Goal: Book appointment/travel/reservation

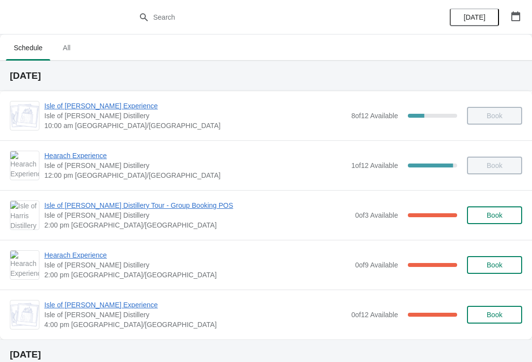
click at [53, 257] on span "Hearach Experience" at bounding box center [197, 255] width 306 height 10
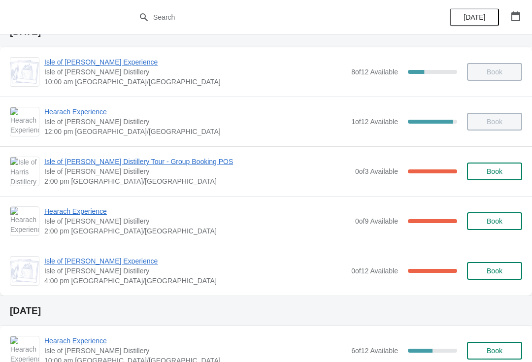
scroll to position [45, 0]
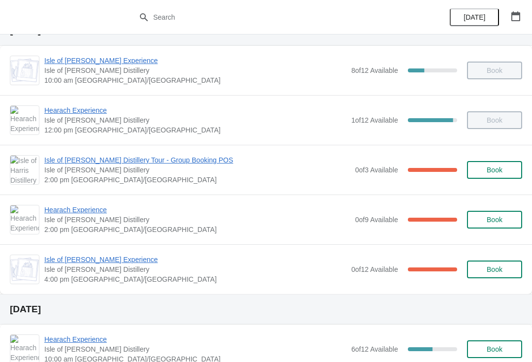
click at [86, 212] on span "Hearach Experience" at bounding box center [197, 210] width 306 height 10
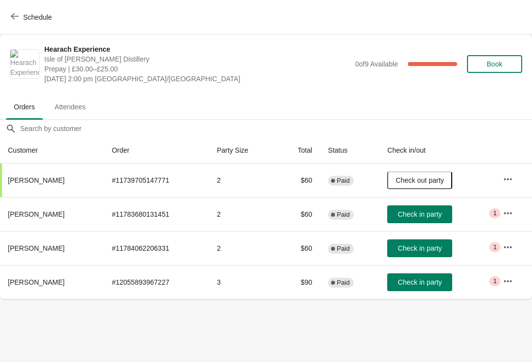
click at [420, 214] on span "Check in party" at bounding box center [420, 214] width 44 height 8
click at [421, 252] on span "Check in party" at bounding box center [420, 248] width 44 height 8
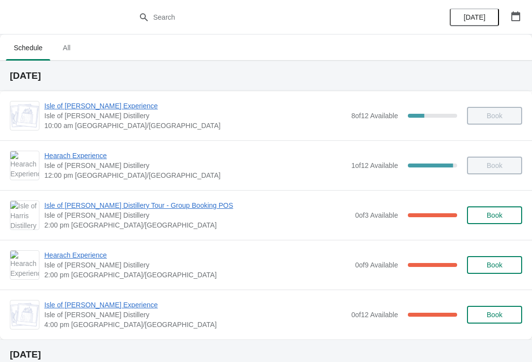
click at [78, 254] on span "Hearach Experience" at bounding box center [197, 255] width 306 height 10
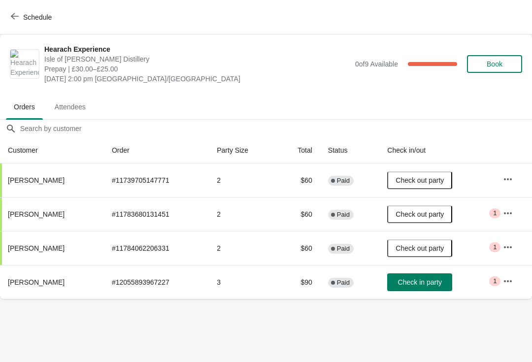
click at [425, 287] on button "Check in party" at bounding box center [419, 282] width 65 height 18
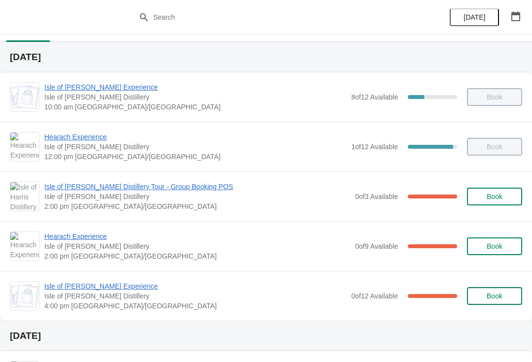
scroll to position [30, 0]
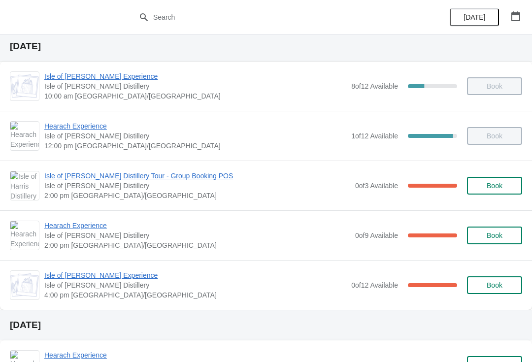
click at [71, 225] on span "Hearach Experience" at bounding box center [197, 226] width 306 height 10
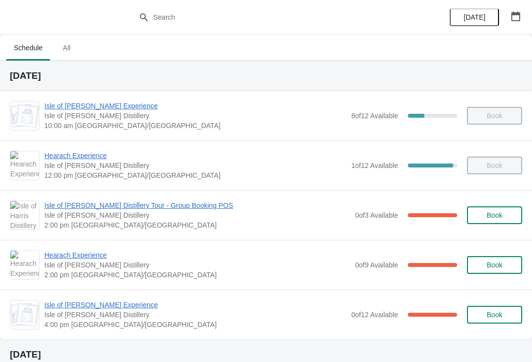
click at [116, 201] on span "Isle of [PERSON_NAME] Distillery Tour - Group Booking POS" at bounding box center [197, 205] width 306 height 10
click at [99, 257] on span "Hearach Experience" at bounding box center [197, 255] width 306 height 10
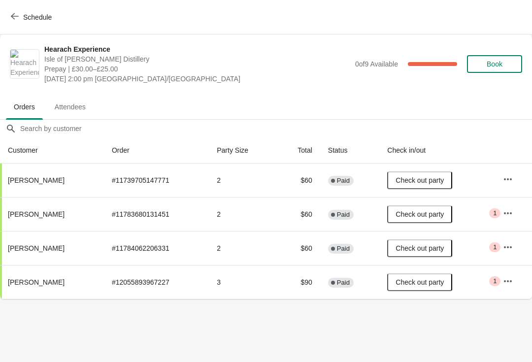
click at [39, 17] on span "Schedule" at bounding box center [37, 17] width 29 height 8
